Goal: Task Accomplishment & Management: Manage account settings

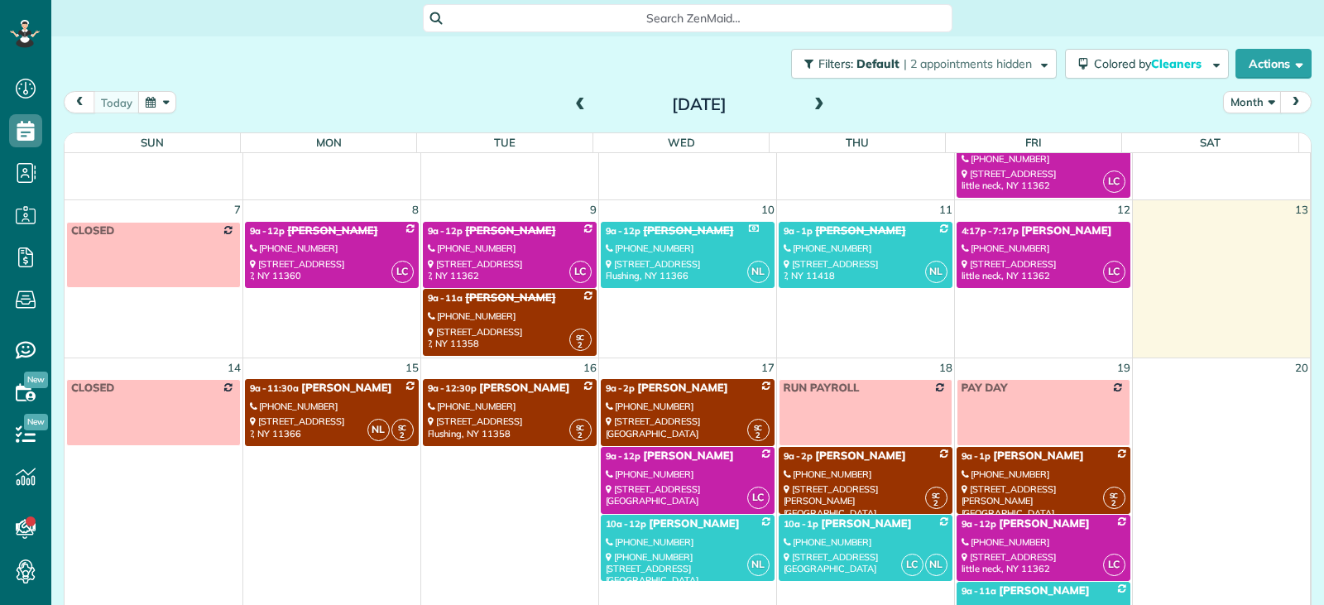
scroll to position [177, 0]
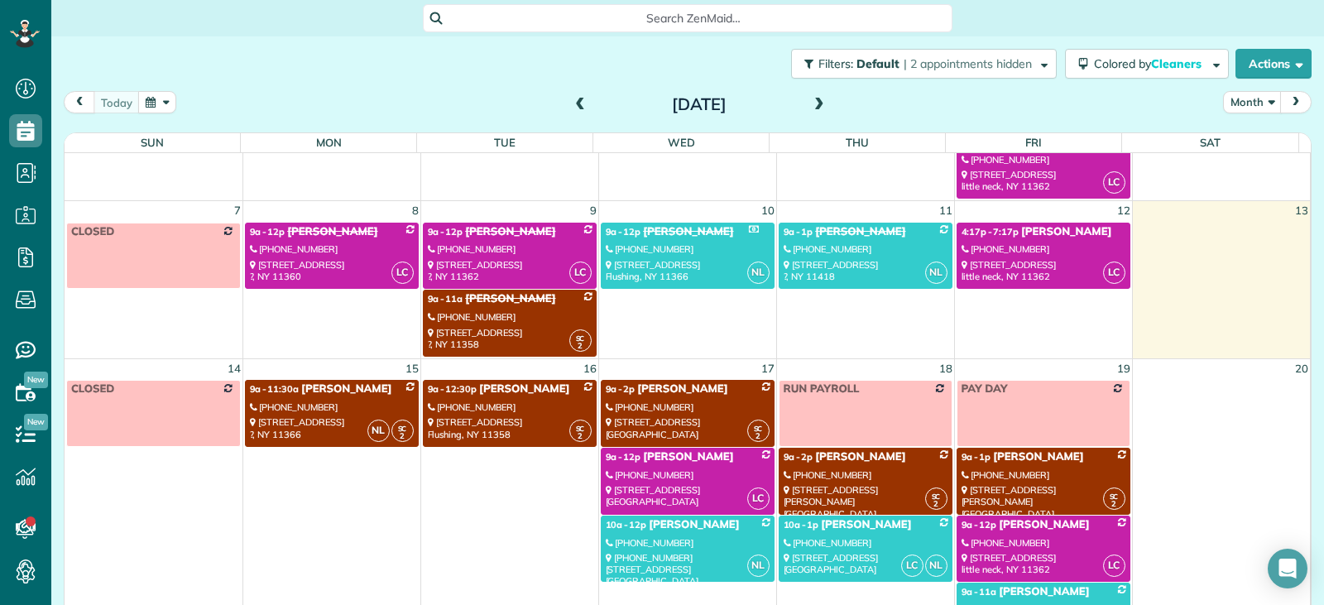
click at [1047, 262] on div "[STREET_ADDRESS]" at bounding box center [1044, 271] width 164 height 24
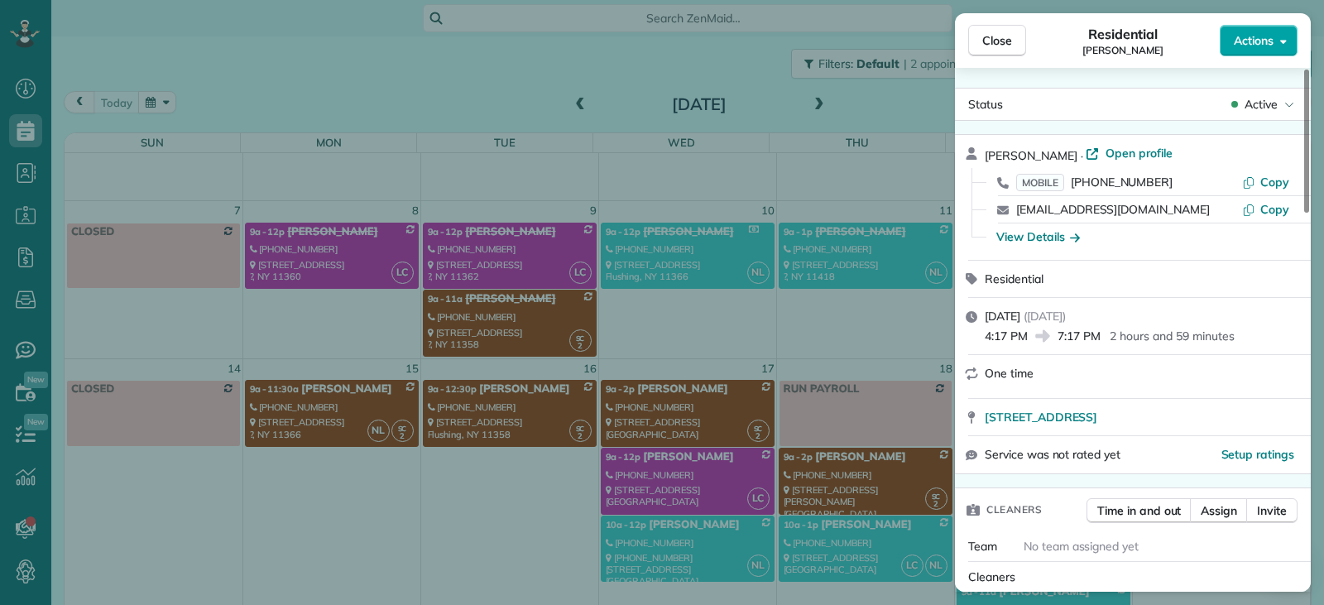
click at [1245, 41] on span "Actions" at bounding box center [1254, 40] width 40 height 17
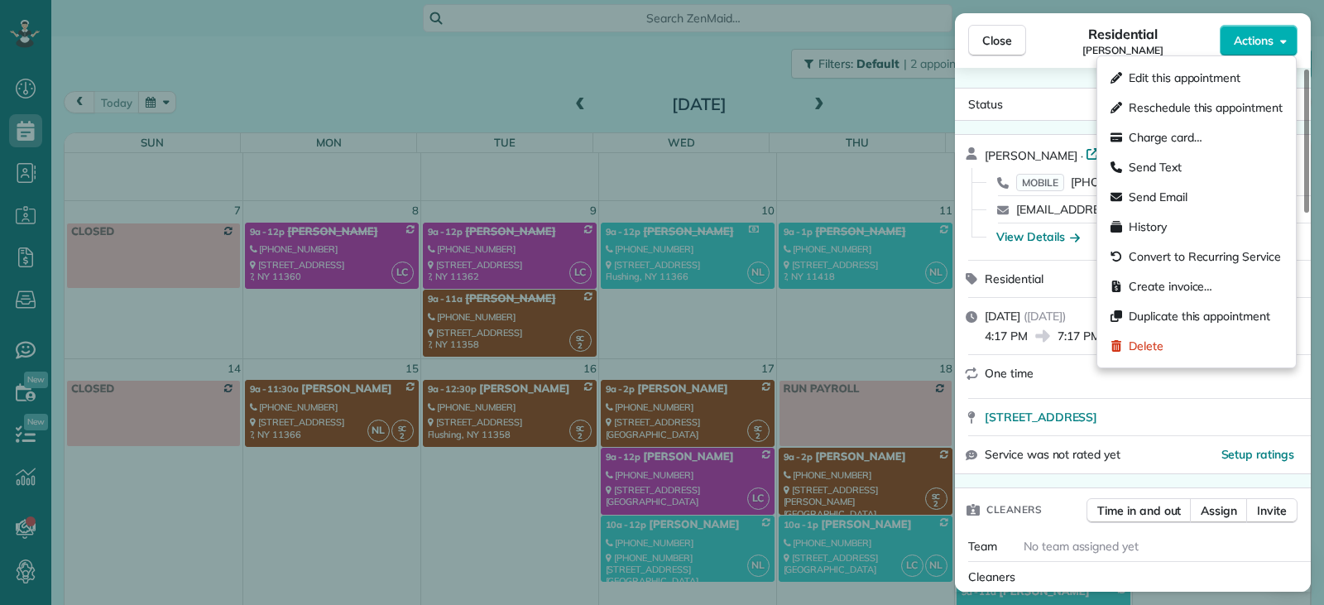
click at [1056, 71] on div "Status Active [PERSON_NAME] · Open profile MOBILE [PHONE_NUMBER] Copy [EMAIL_AD…" at bounding box center [1133, 330] width 356 height 524
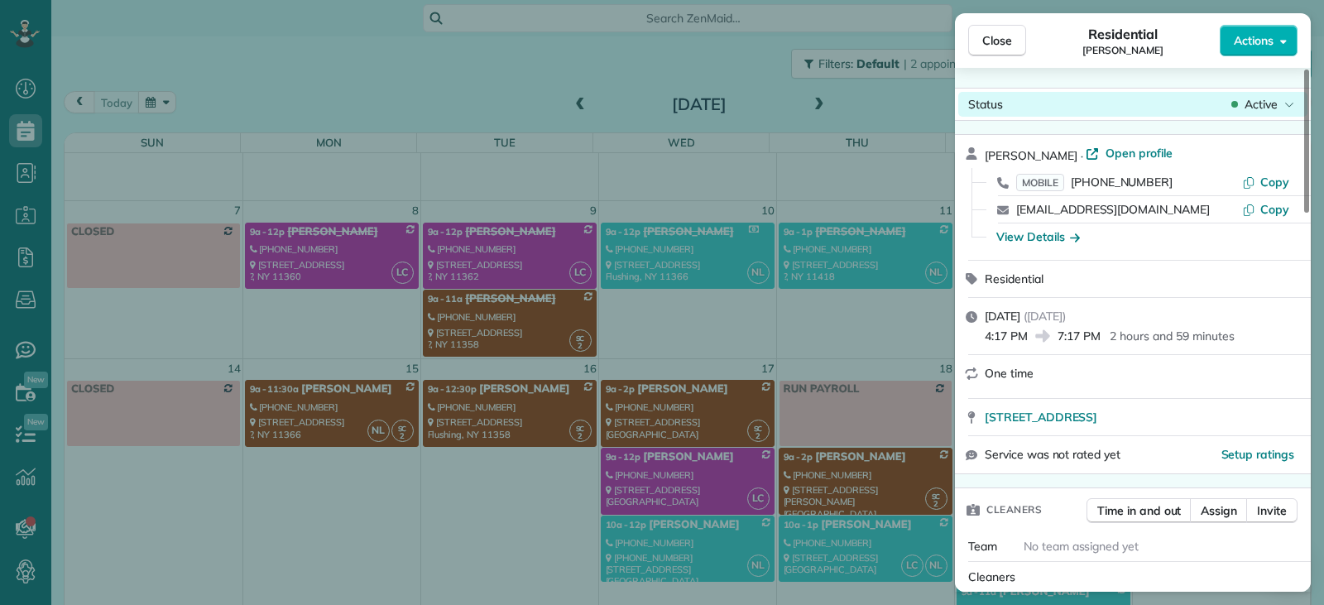
click at [1271, 109] on span "Active" at bounding box center [1261, 104] width 33 height 17
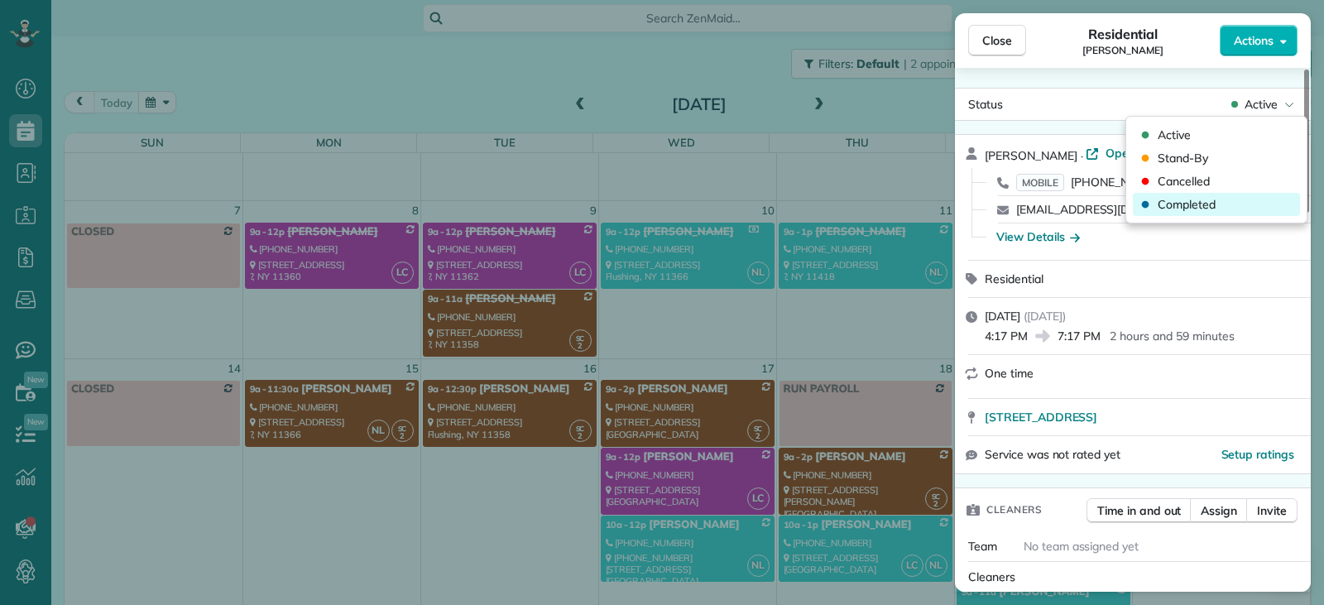
click at [1203, 209] on span "Completed" at bounding box center [1187, 204] width 58 height 17
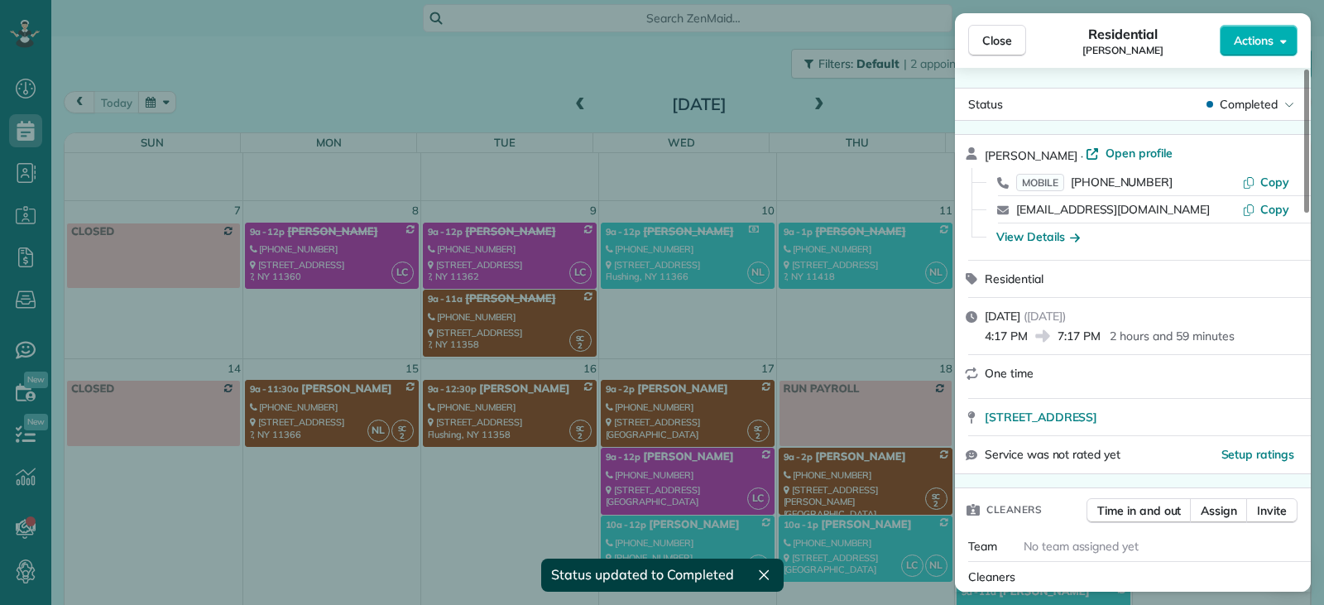
scroll to position [177, 0]
click at [1001, 34] on span "Close" at bounding box center [997, 40] width 30 height 17
